Goal: Transaction & Acquisition: Book appointment/travel/reservation

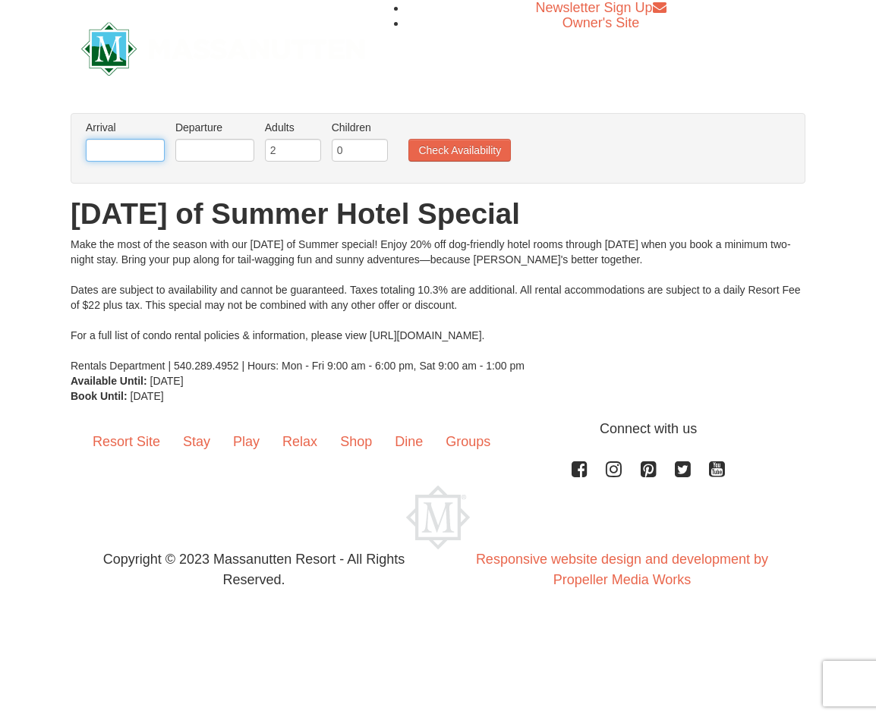
click at [121, 158] on input "text" at bounding box center [125, 150] width 79 height 23
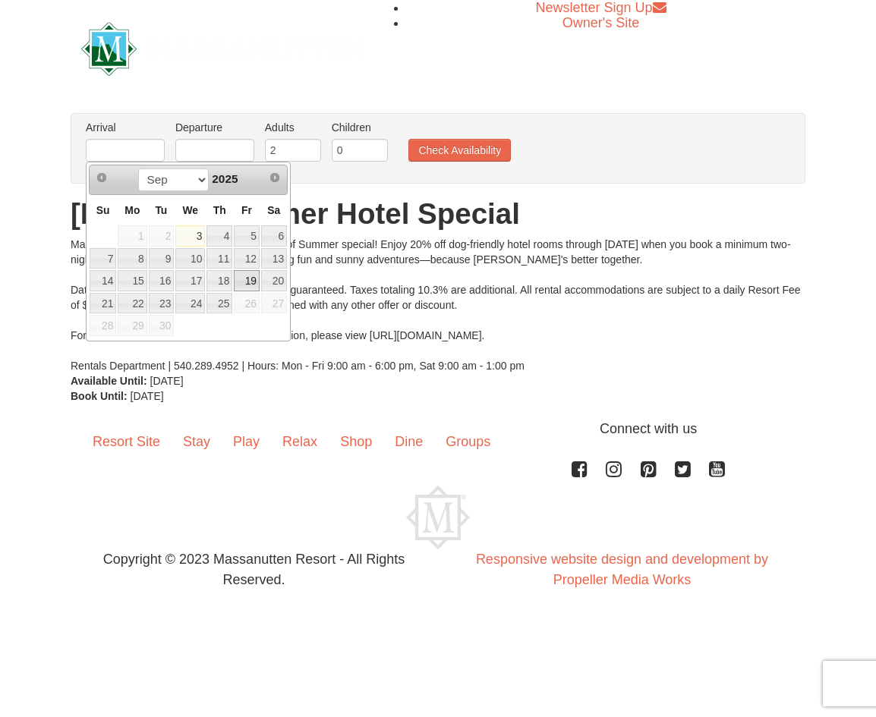
click at [242, 279] on link "19" at bounding box center [247, 280] width 26 height 21
type input "09/19/2025"
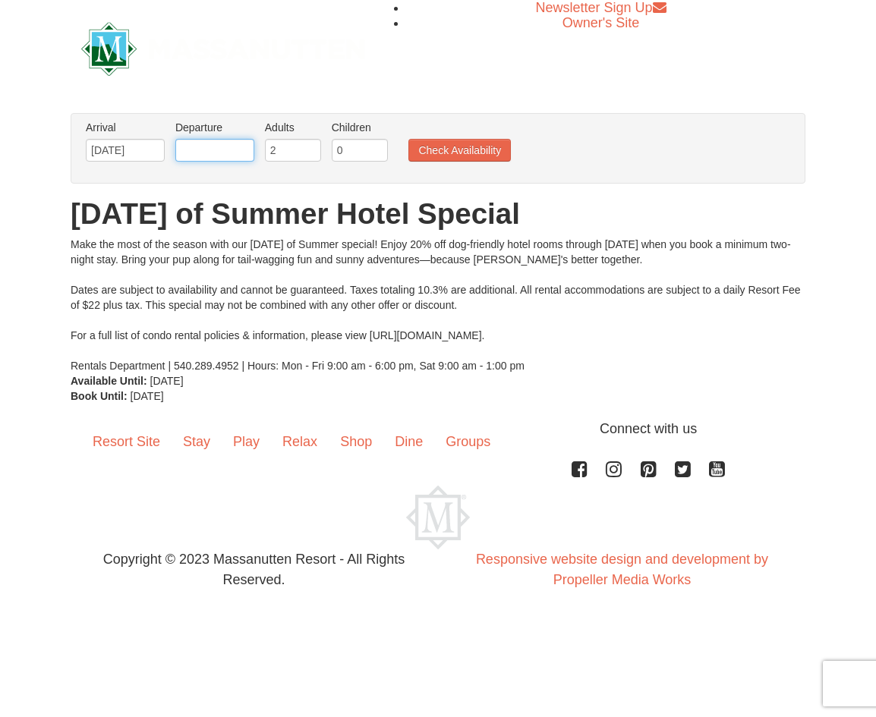
click at [217, 153] on input "text" at bounding box center [214, 150] width 79 height 23
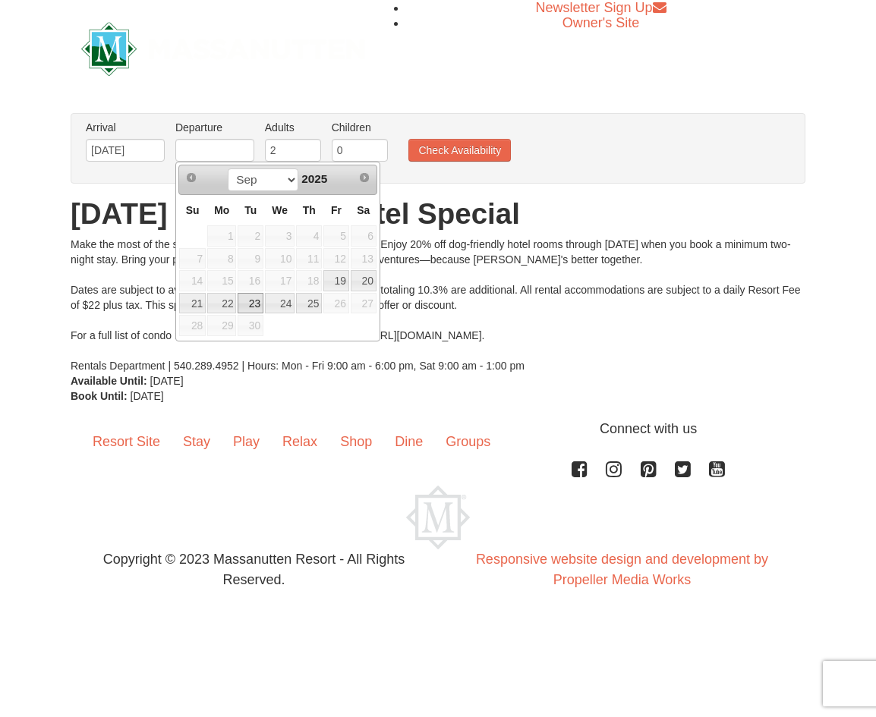
click at [254, 303] on link "23" at bounding box center [251, 303] width 26 height 21
type input "[DATE]"
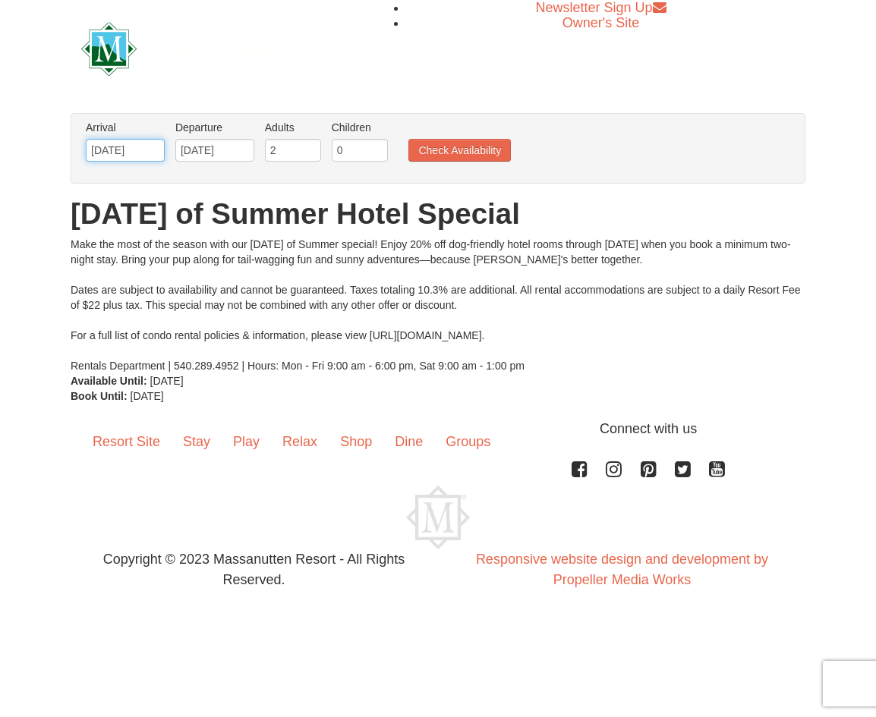
click at [128, 153] on input "09/19/2025" at bounding box center [125, 150] width 79 height 23
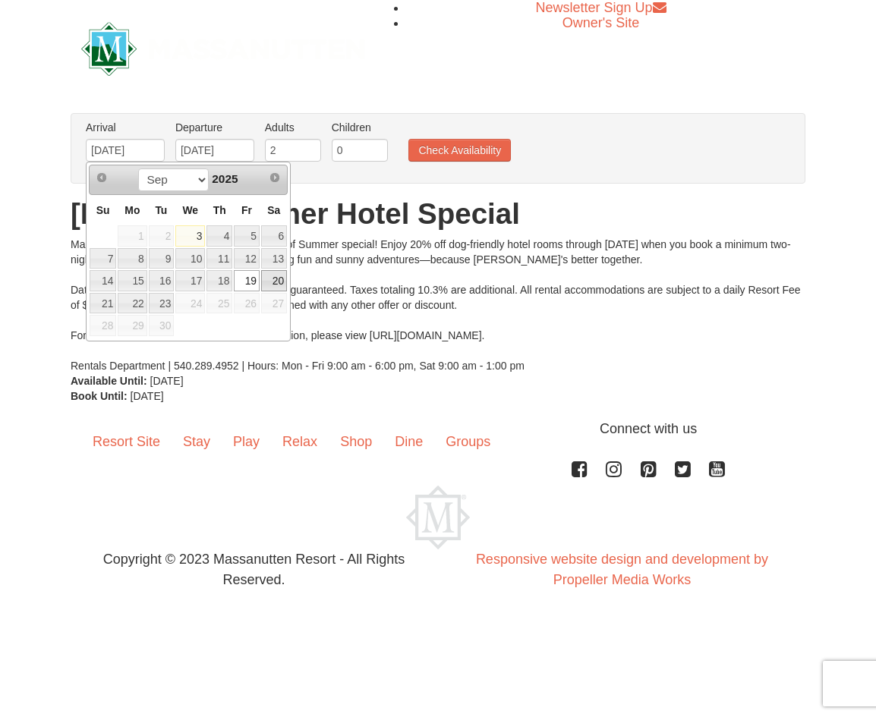
click at [274, 281] on link "20" at bounding box center [274, 280] width 26 height 21
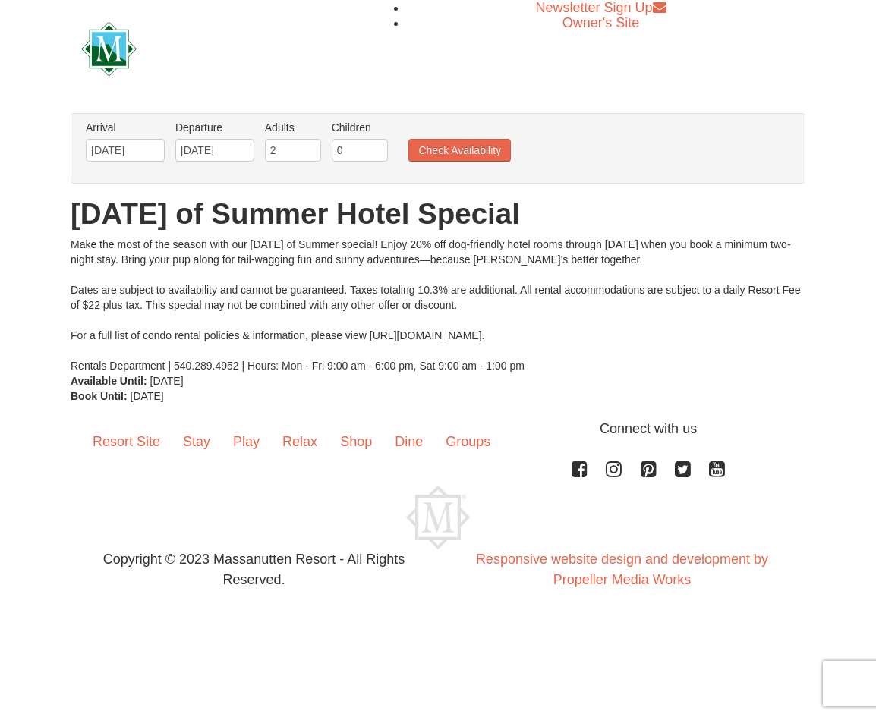
click at [272, 279] on div "Make the most of the season with our [DATE] of Summer special! Enjoy 20% off do…" at bounding box center [438, 305] width 735 height 137
click at [133, 149] on input "09/20/2025" at bounding box center [125, 150] width 79 height 23
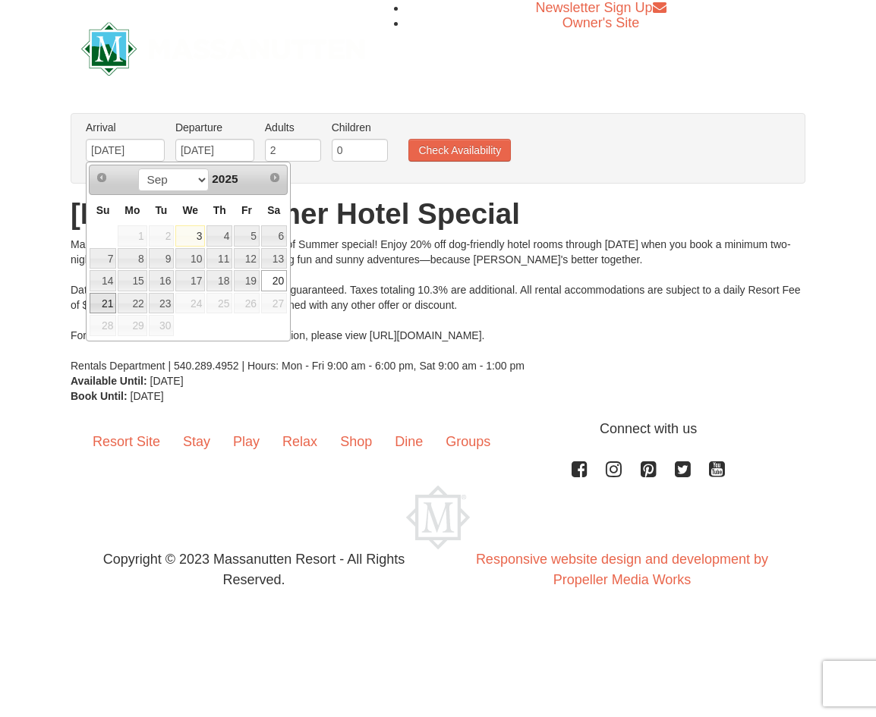
click at [104, 304] on link "21" at bounding box center [103, 303] width 27 height 21
type input "[DATE]"
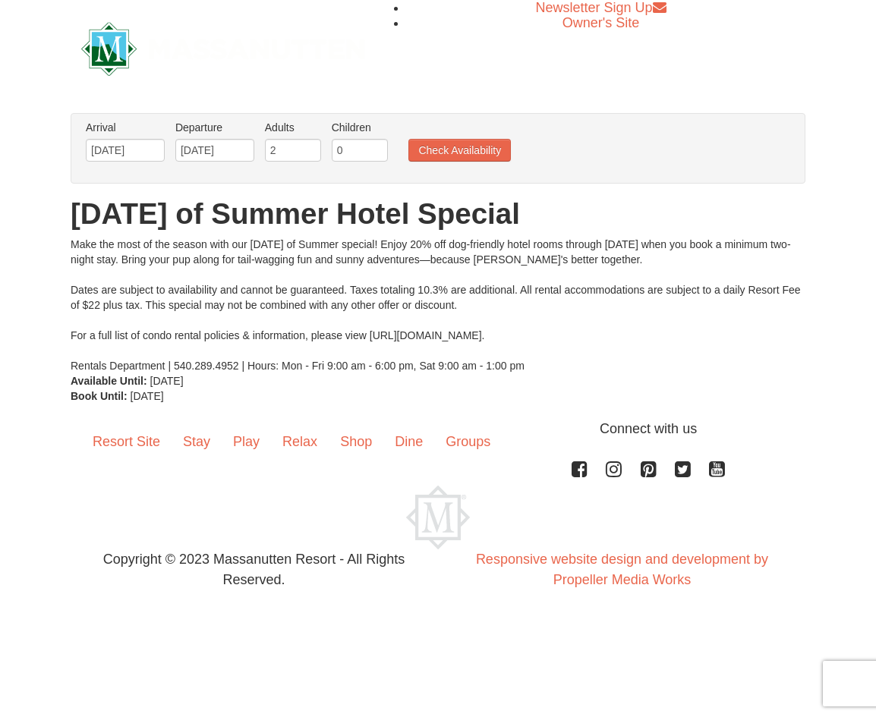
click at [335, 80] on div at bounding box center [223, 49] width 307 height 98
click at [345, 151] on input "0" at bounding box center [360, 150] width 56 height 23
click at [376, 146] on input "1" at bounding box center [360, 150] width 56 height 23
type input "2"
click at [376, 146] on input "2" at bounding box center [360, 150] width 56 height 23
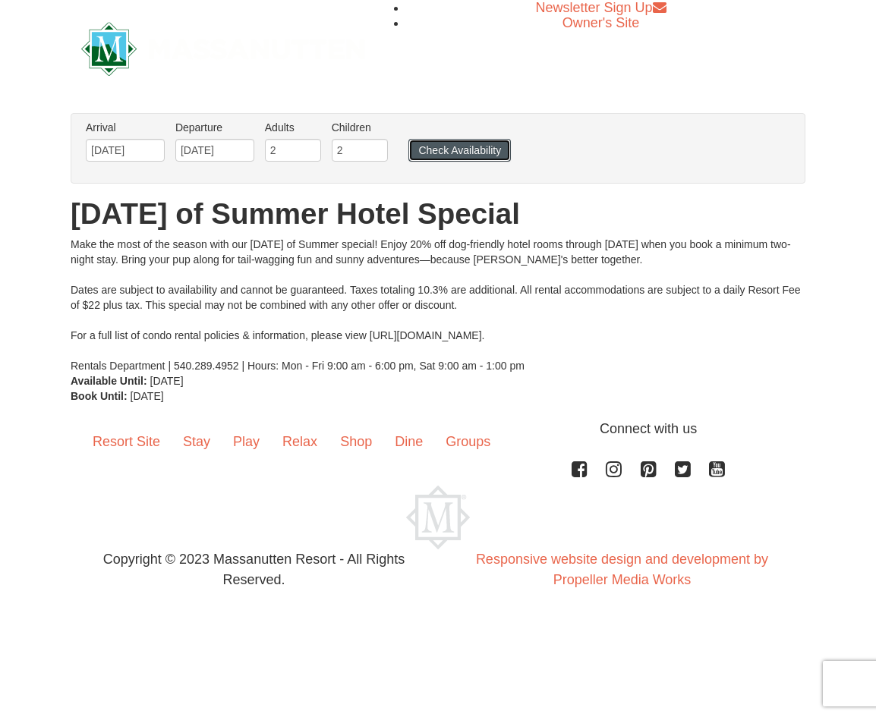
click at [466, 156] on button "Check Availability" at bounding box center [459, 150] width 102 height 23
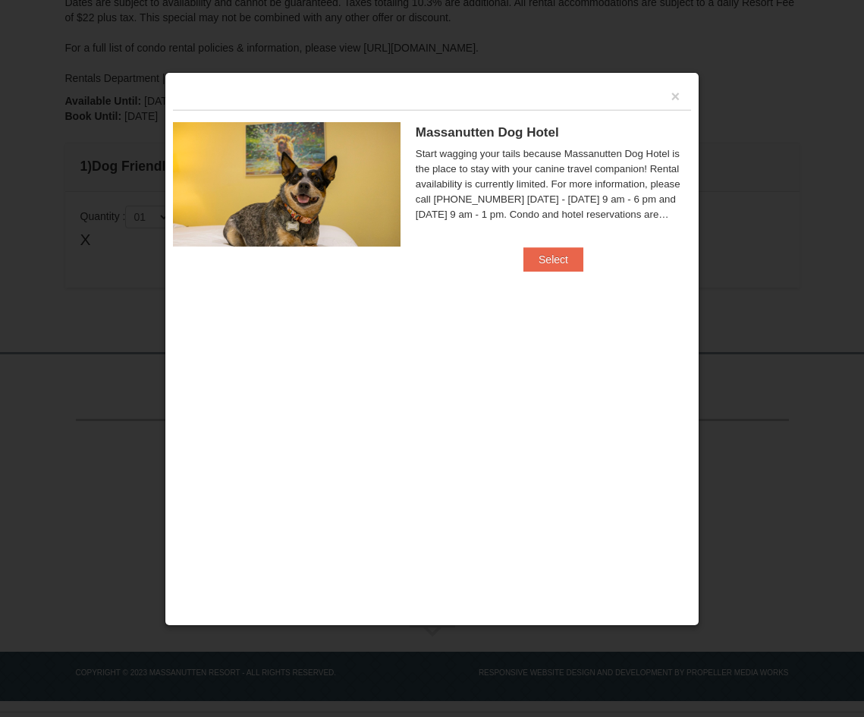
scroll to position [261, 0]
click at [566, 259] on button "Select" at bounding box center [554, 259] width 60 height 24
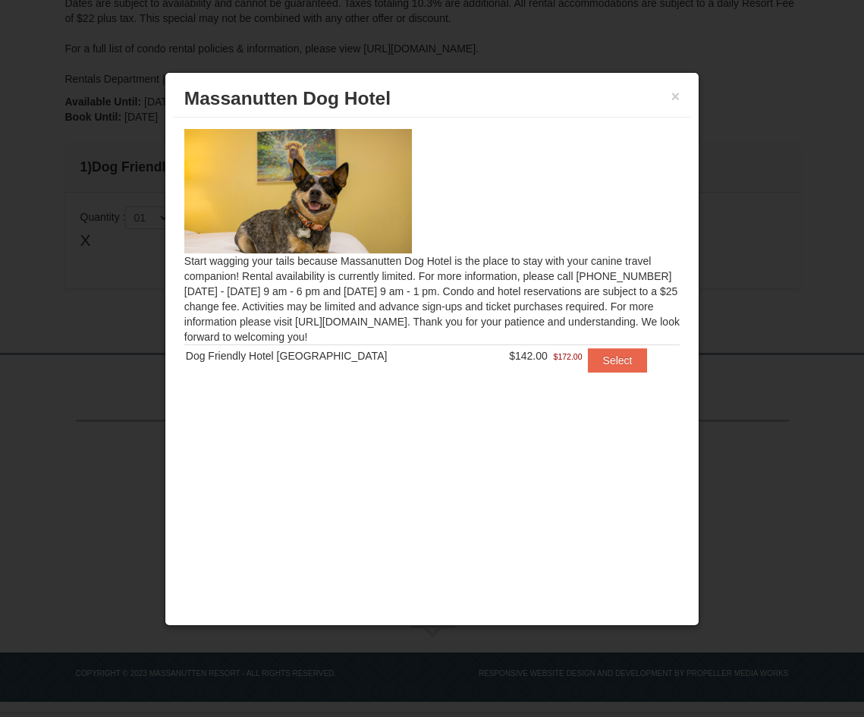
drag, startPoint x: 419, startPoint y: 276, endPoint x: 663, endPoint y: 317, distance: 247.1
click at [663, 317] on div "Start wagging your tails because Massanutten Dog Hotel is the place to stay wit…" at bounding box center [432, 260] width 518 height 285
click at [494, 409] on div "× [GEOGRAPHIC_DATA] Start wagging your tails because Massanutten Dog Hotel is t…" at bounding box center [432, 349] width 535 height 555
click at [600, 359] on button "Select" at bounding box center [618, 360] width 60 height 24
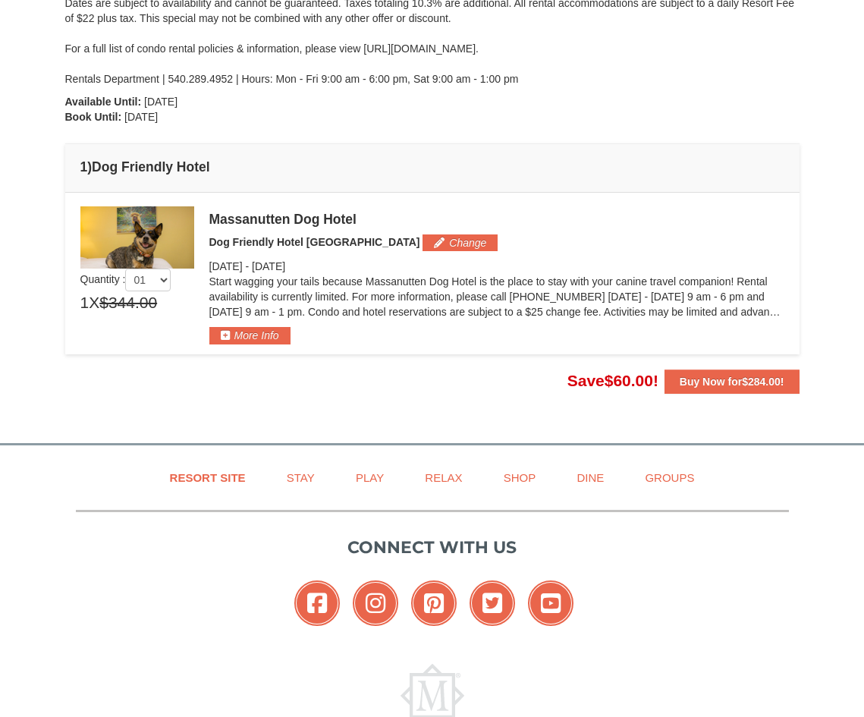
click at [591, 367] on div "From: To: Adults: 2 Children: 2 Change Arrival Please format dates MM/DD/YYYY P…" at bounding box center [432, 110] width 735 height 568
click at [167, 281] on select "01 02 03 04 05" at bounding box center [148, 280] width 46 height 23
select select "2"
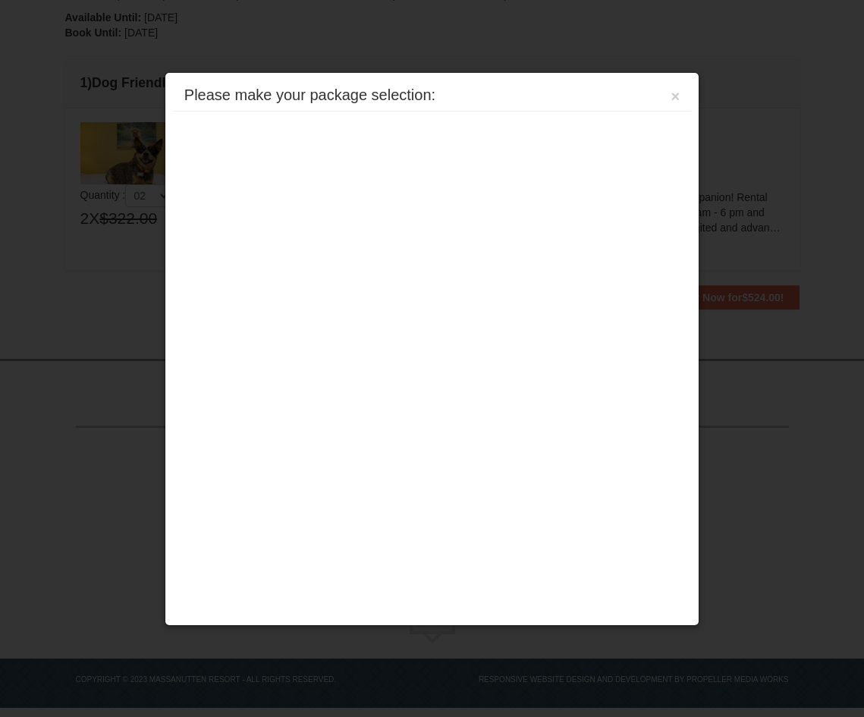
scroll to position [351, 0]
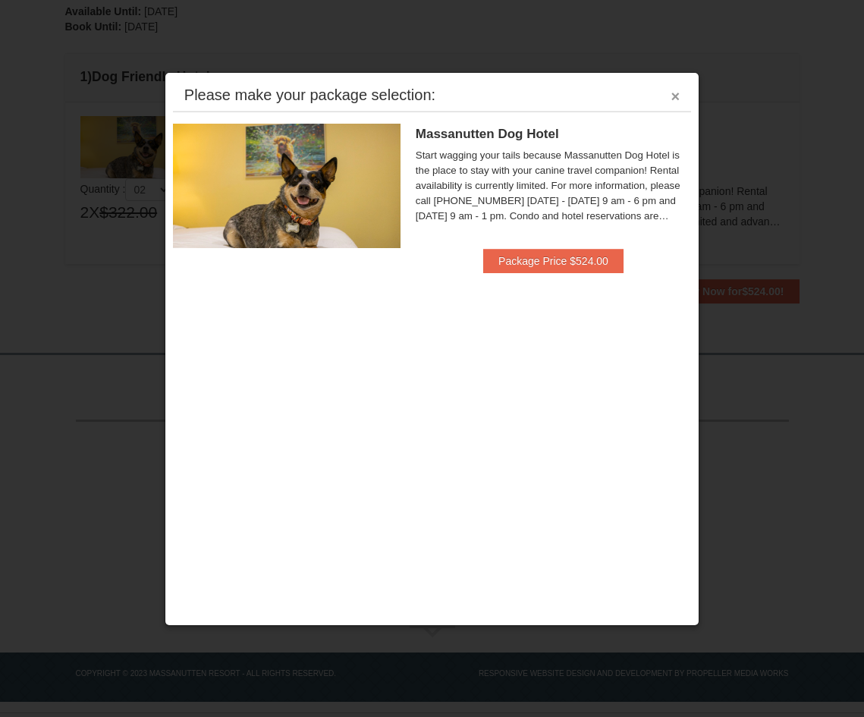
click at [673, 98] on button "×" at bounding box center [676, 96] width 9 height 15
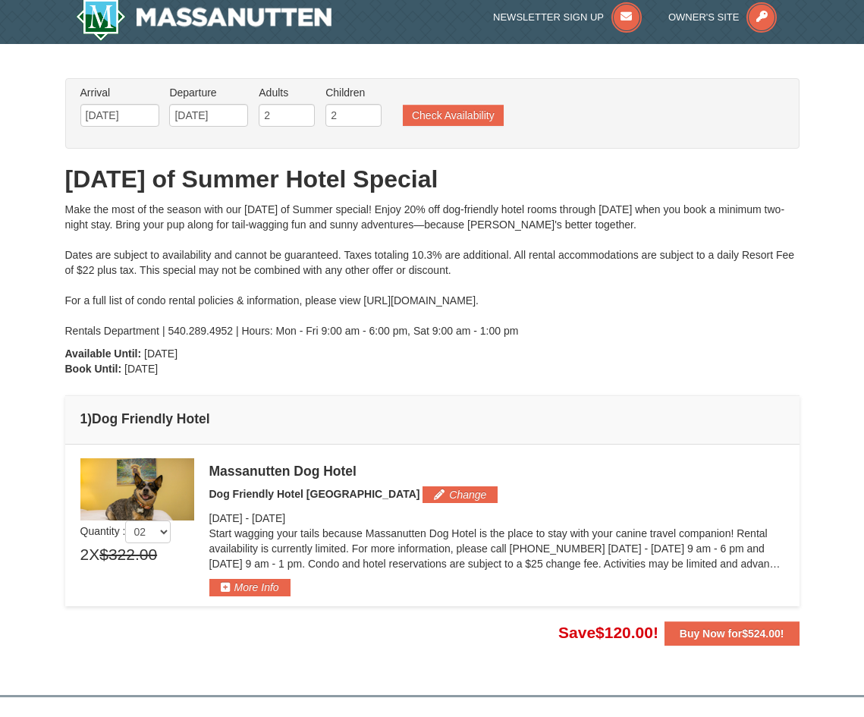
scroll to position [0, 0]
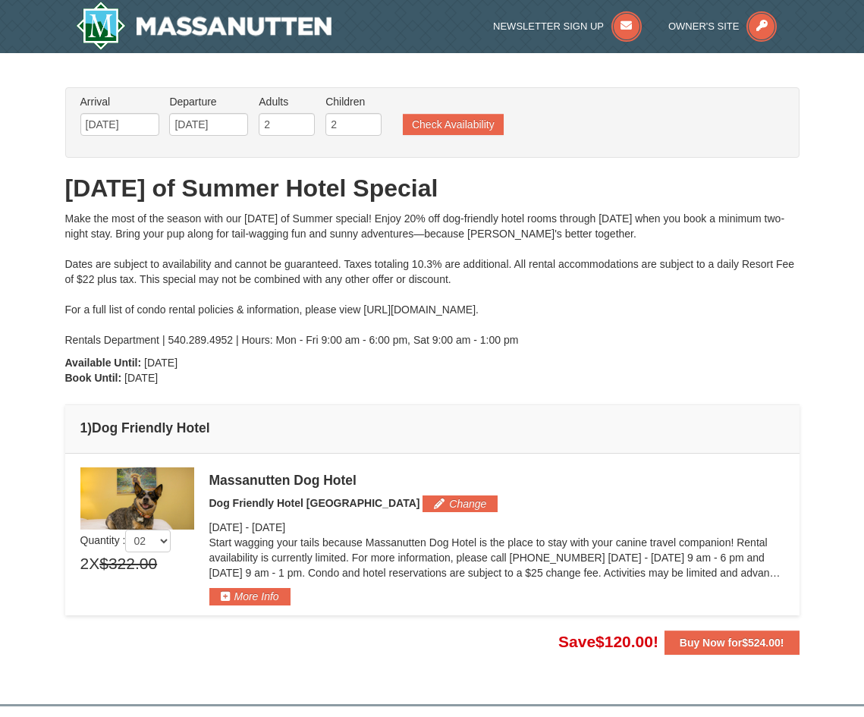
click at [246, 306] on div "Make the most of the season with our [DATE] of Summer special! Enjoy 20% off do…" at bounding box center [432, 279] width 735 height 137
drag, startPoint x: 264, startPoint y: 373, endPoint x: 63, endPoint y: 358, distance: 201.7
click at [63, 358] on div "× From: To: Adults: 2 Children: 2 Change Arrival Please format dates MM/DD/YYYY…" at bounding box center [432, 371] width 765 height 606
